Goal: Task Accomplishment & Management: Manage account settings

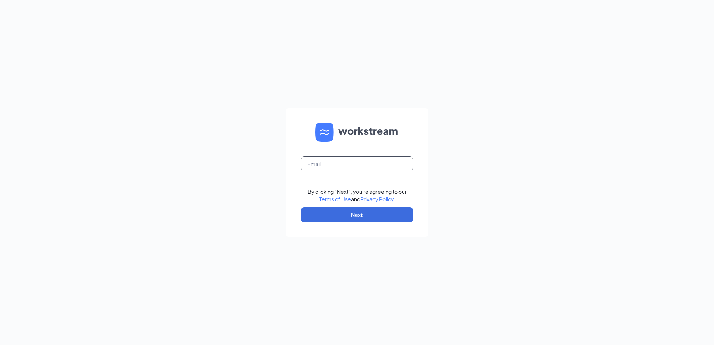
click at [341, 164] on input "text" at bounding box center [357, 163] width 112 height 15
click at [475, 161] on div "cga The email you entered is incorrect. By clicking "Next", you're agreeing to …" at bounding box center [357, 172] width 714 height 345
click at [333, 162] on input "cga" at bounding box center [357, 163] width 112 height 15
click at [329, 165] on input "cga" at bounding box center [357, 163] width 112 height 15
type input "[EMAIL_ADDRESS][DOMAIN_NAME]"
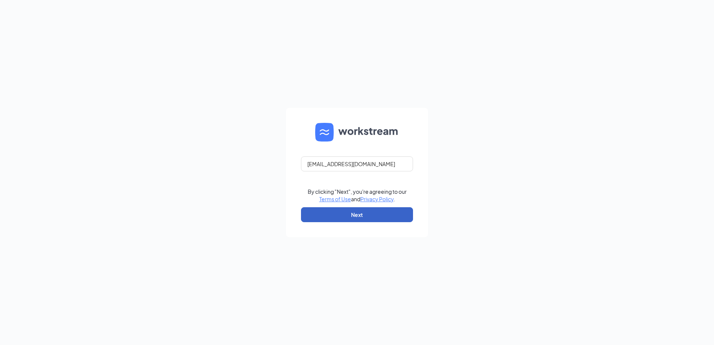
click at [334, 214] on button "Next" at bounding box center [357, 214] width 112 height 15
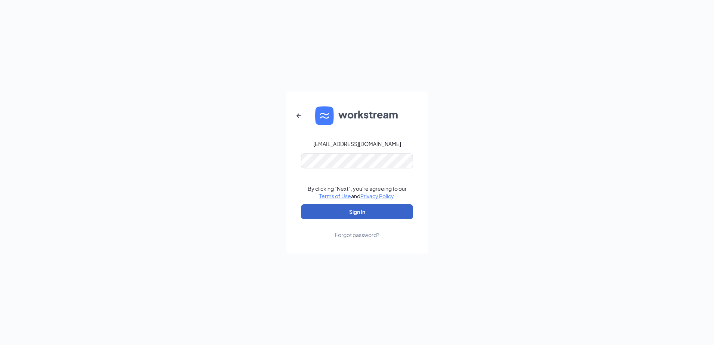
click at [349, 214] on button "Sign In" at bounding box center [357, 211] width 112 height 15
